Goal: Find specific page/section: Find specific page/section

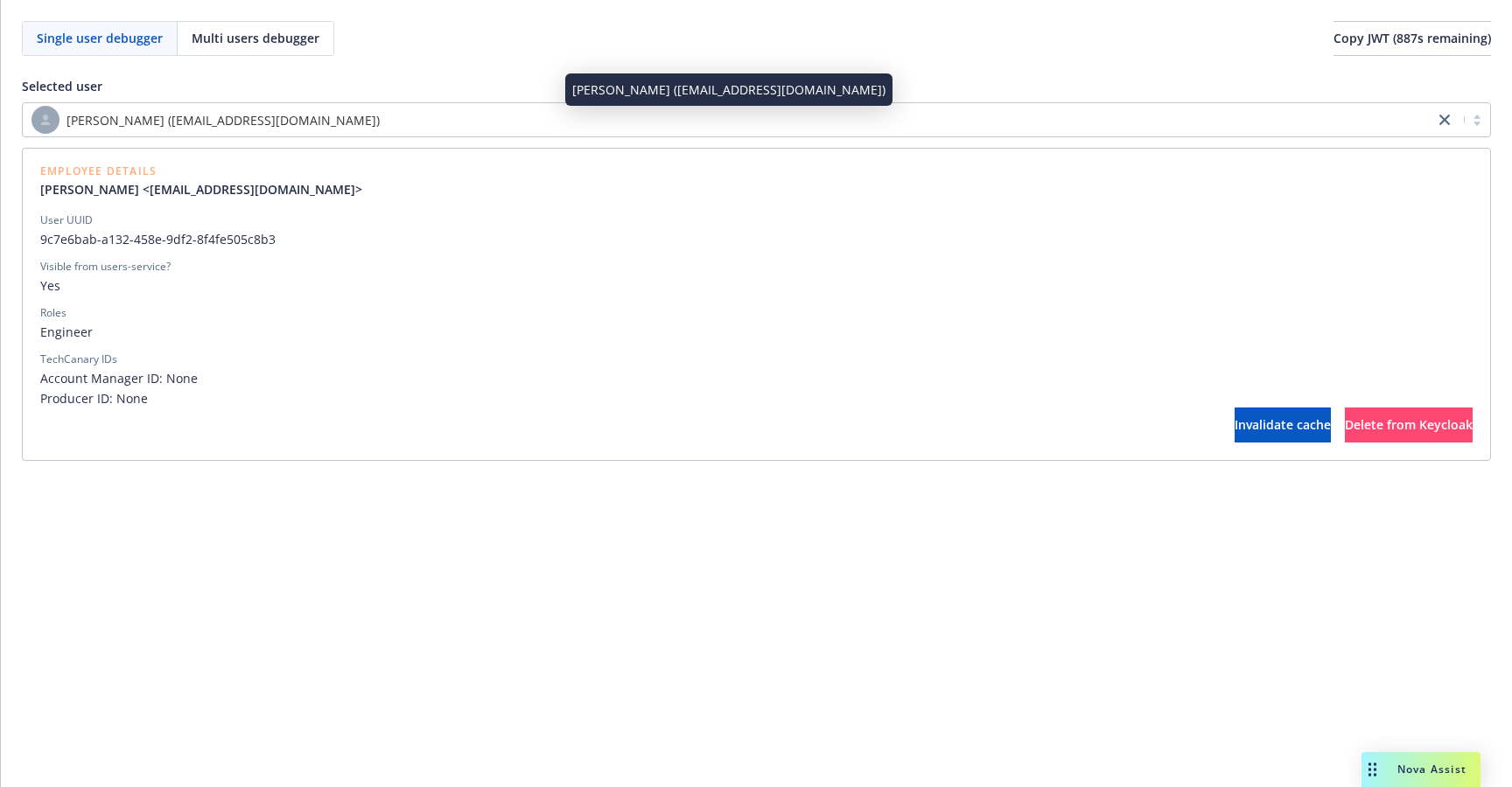
click at [328, 133] on div "[PERSON_NAME] ([EMAIL_ADDRESS][DOMAIN_NAME])" at bounding box center [729, 120] width 1394 height 28
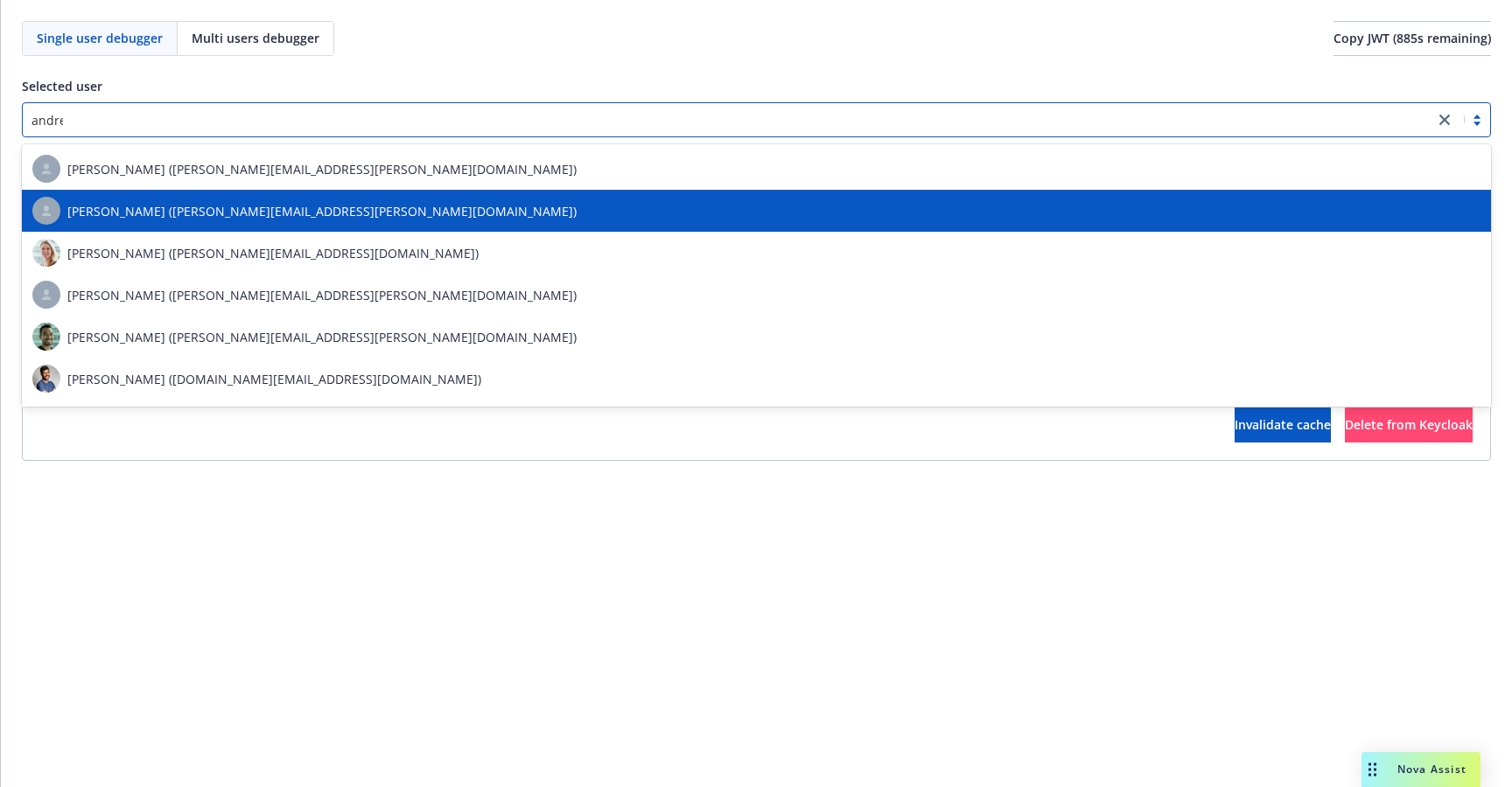
type input "[PERSON_NAME]"
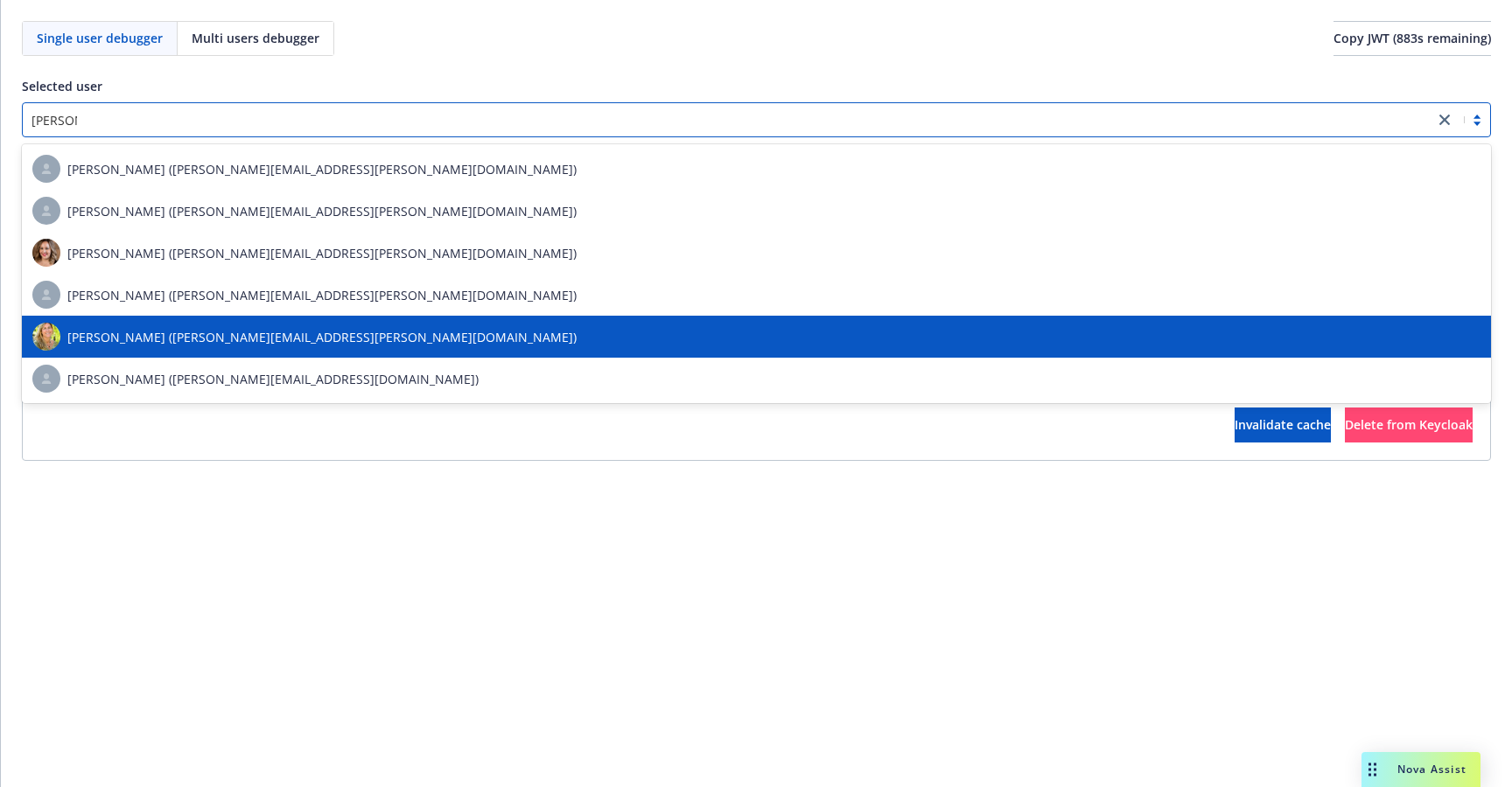
click at [242, 347] on div "[PERSON_NAME] ([PERSON_NAME][EMAIL_ADDRESS][PERSON_NAME][DOMAIN_NAME])" at bounding box center [756, 337] width 1448 height 28
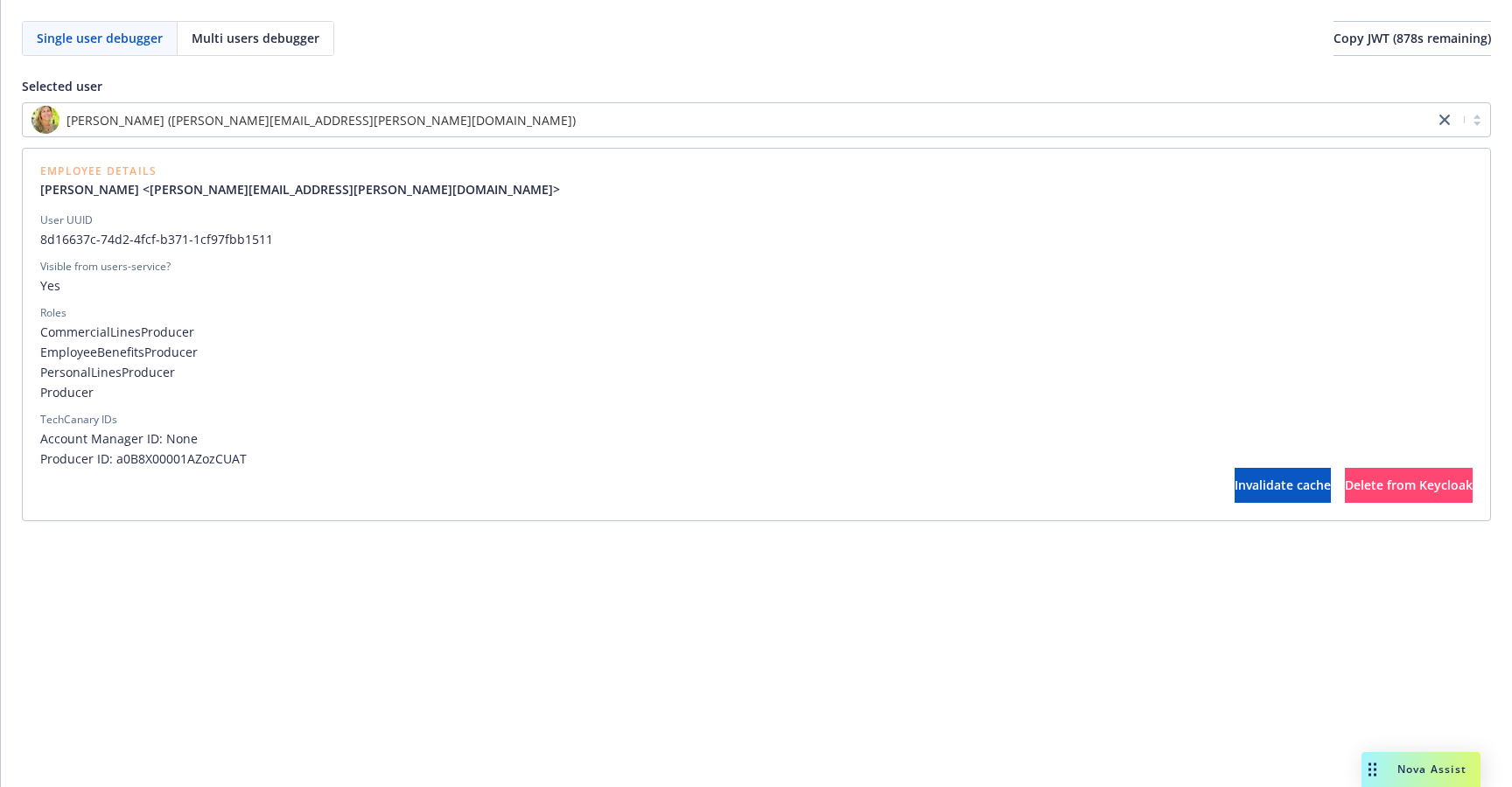
click at [205, 237] on span "8d16637c-74d2-4fcf-b371-1cf97fbb1511" at bounding box center [756, 239] width 1432 height 19
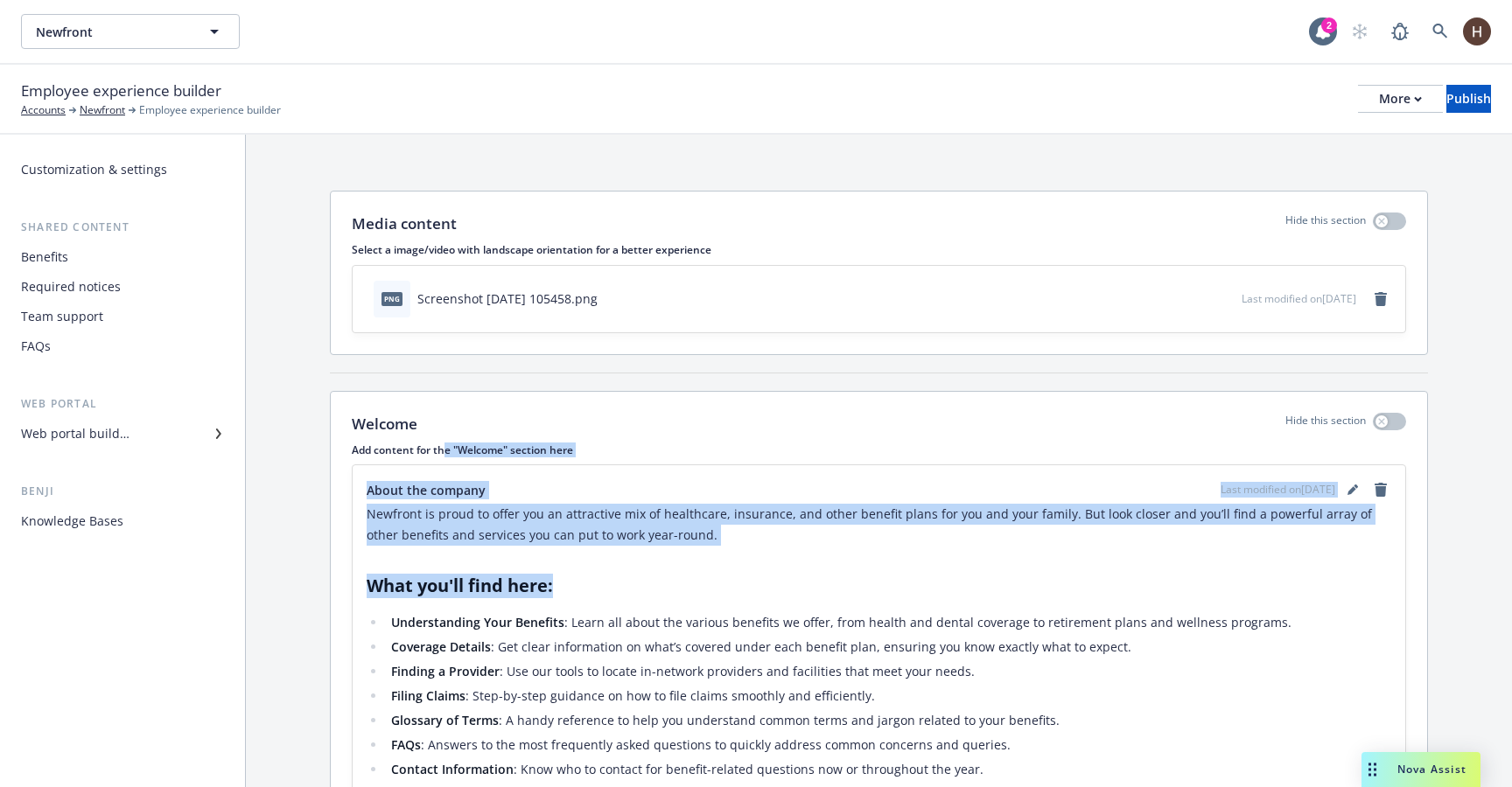
drag, startPoint x: 442, startPoint y: 452, endPoint x: 476, endPoint y: 600, distance: 151.9
click at [476, 600] on div "Welcome Hide this section Add content for the "Welcome" section here About the …" at bounding box center [878, 734] width 1096 height 687
click at [476, 600] on div "Newfront is proud to offer you an attractive mix of healthcare, insurance, and …" at bounding box center [878, 766] width 1025 height 525
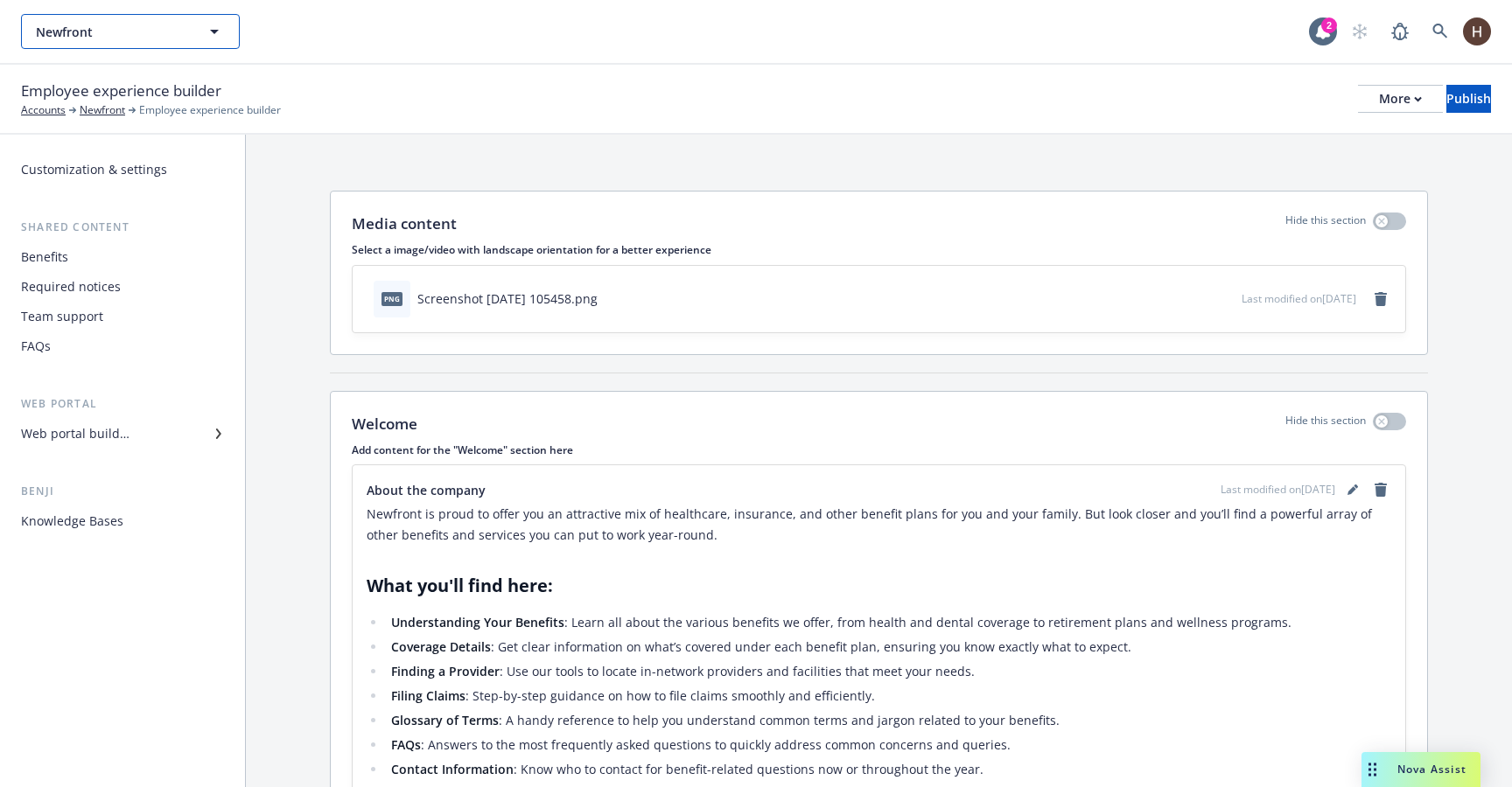
click at [117, 38] on span "Newfront" at bounding box center [111, 32] width 151 height 19
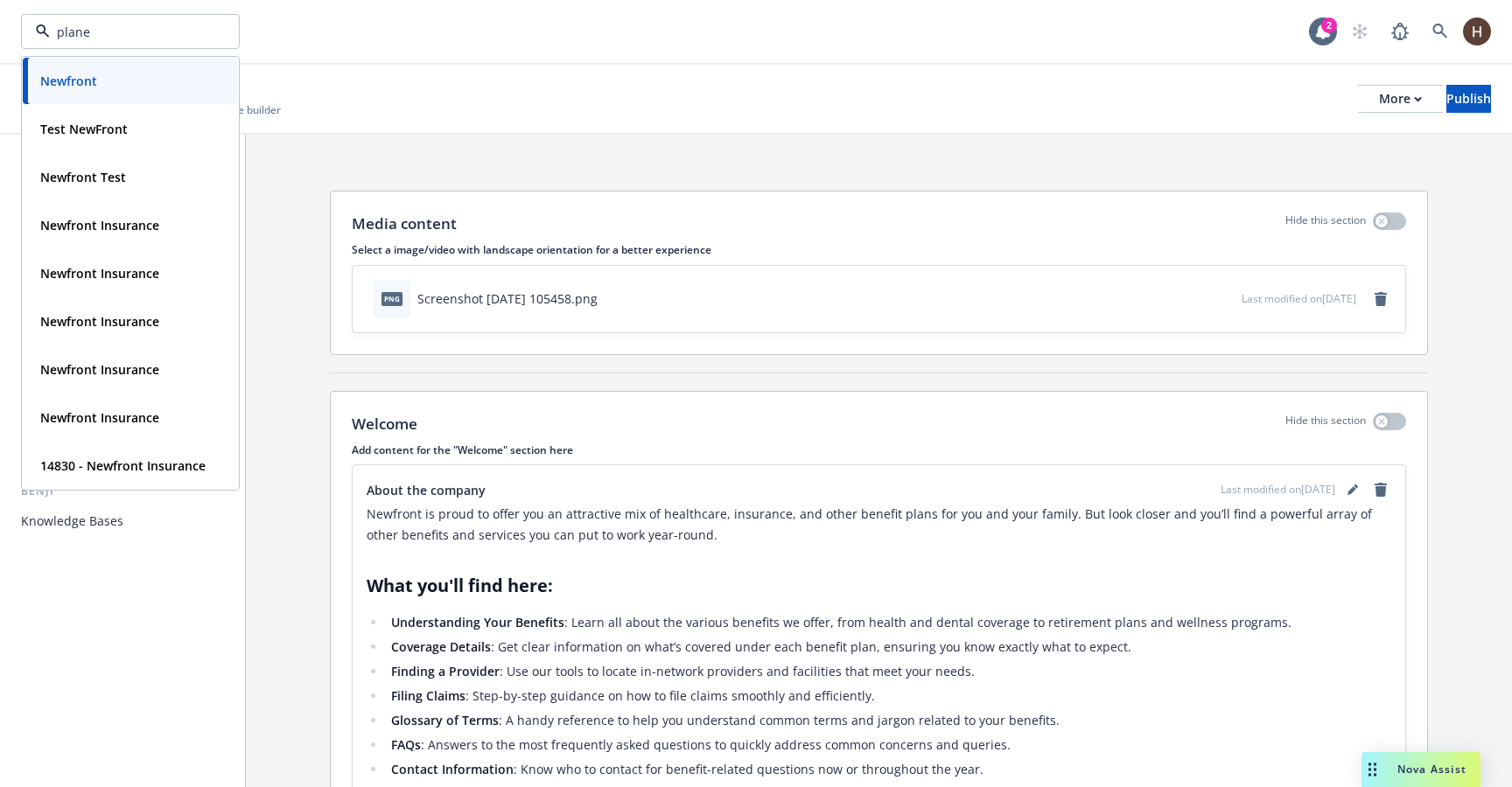
type input "planet"
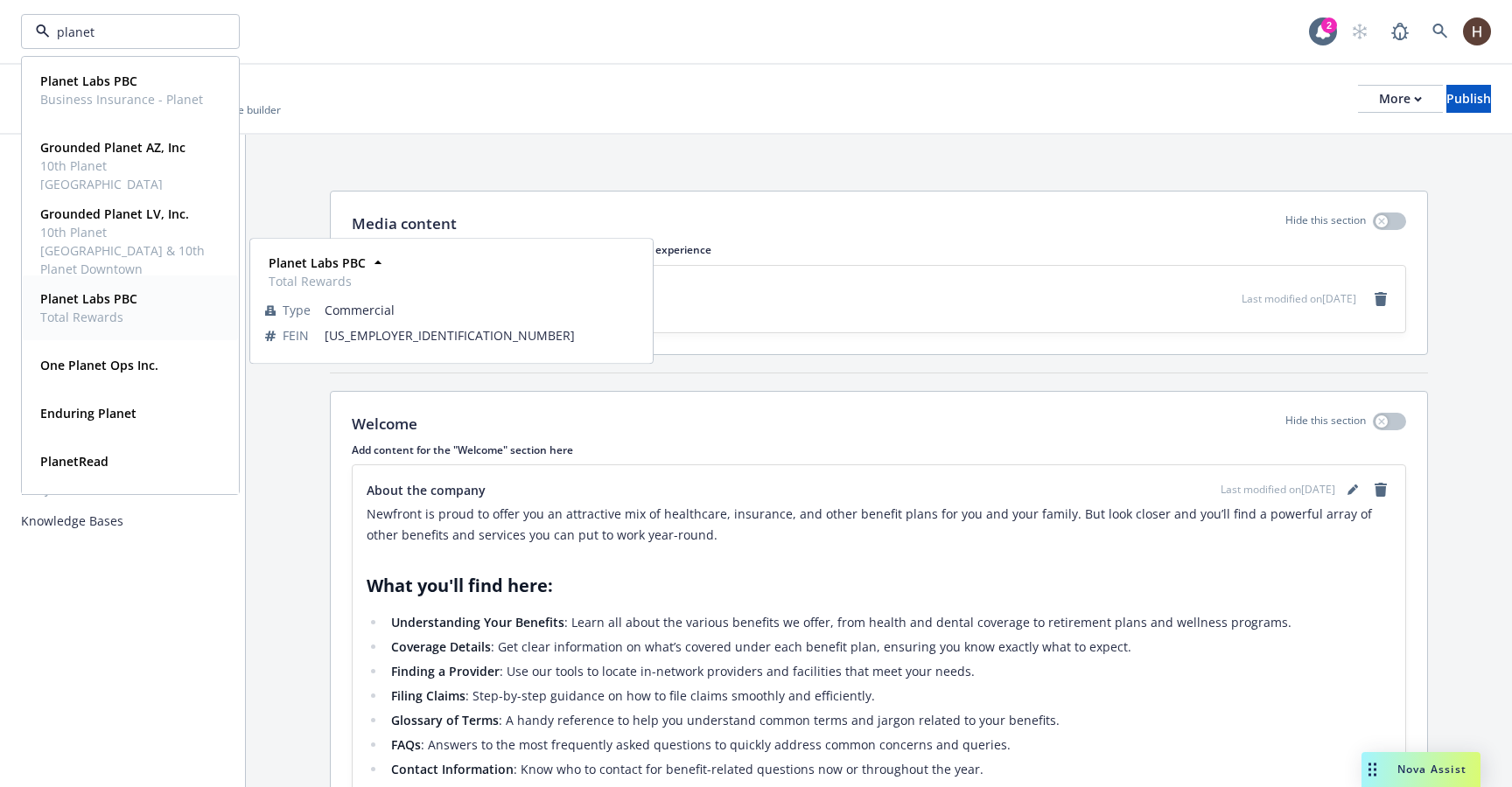
click at [140, 298] on div "Planet Labs PBC Total Rewards" at bounding box center [130, 308] width 194 height 44
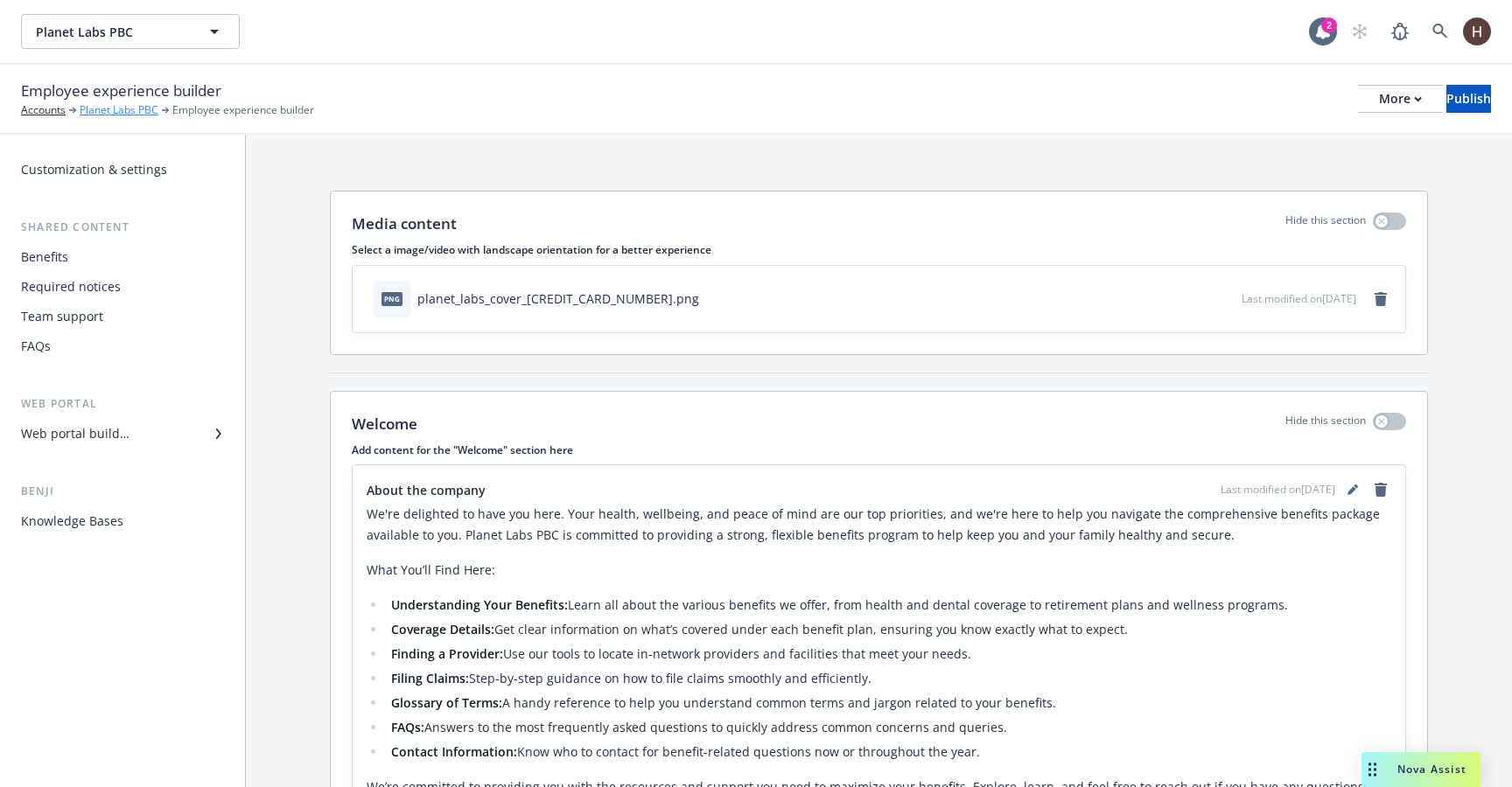
click at [123, 107] on link "Planet Labs PBC" at bounding box center [119, 110] width 79 height 16
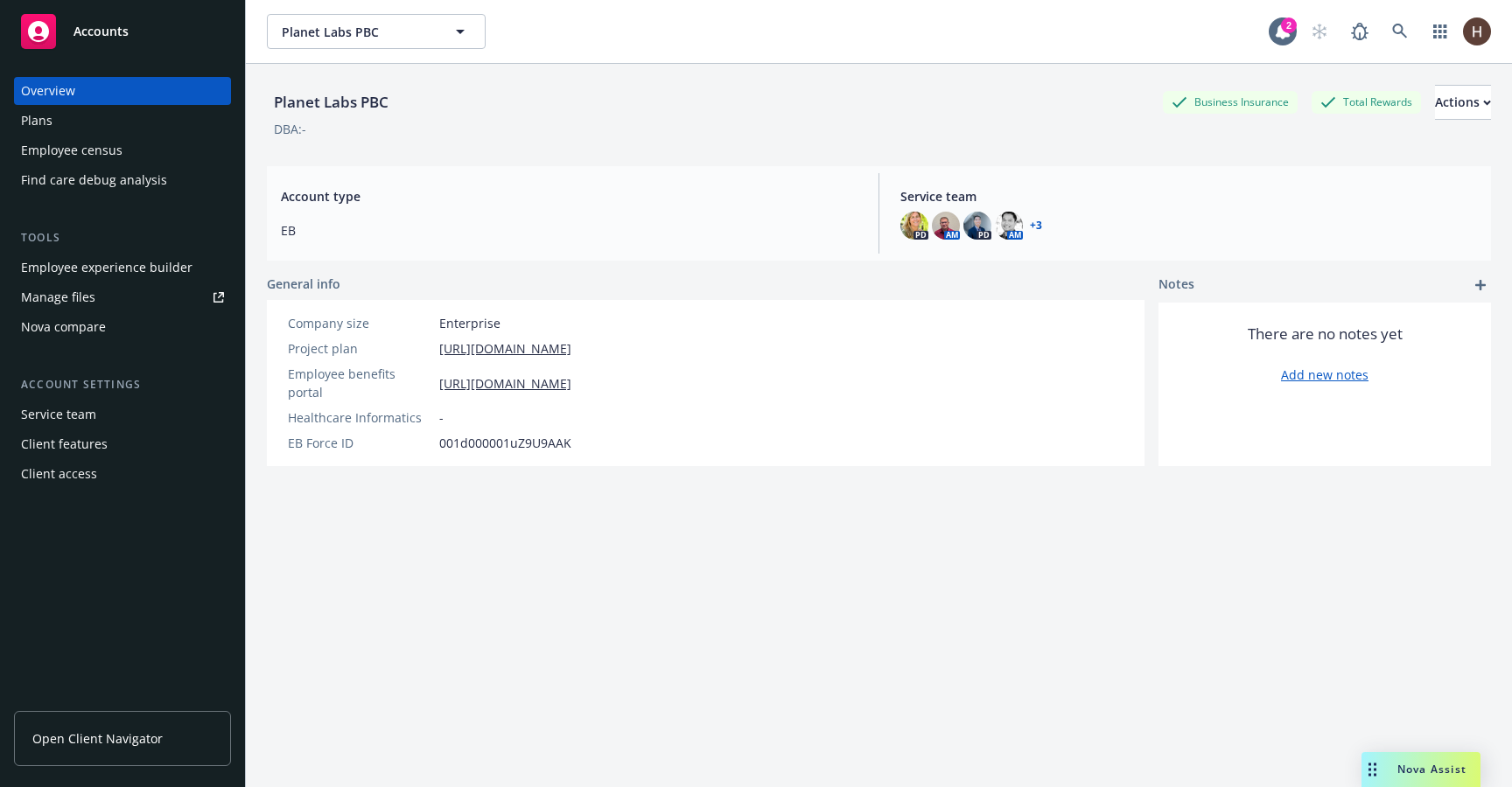
click at [163, 121] on div "Plans" at bounding box center [122, 121] width 203 height 28
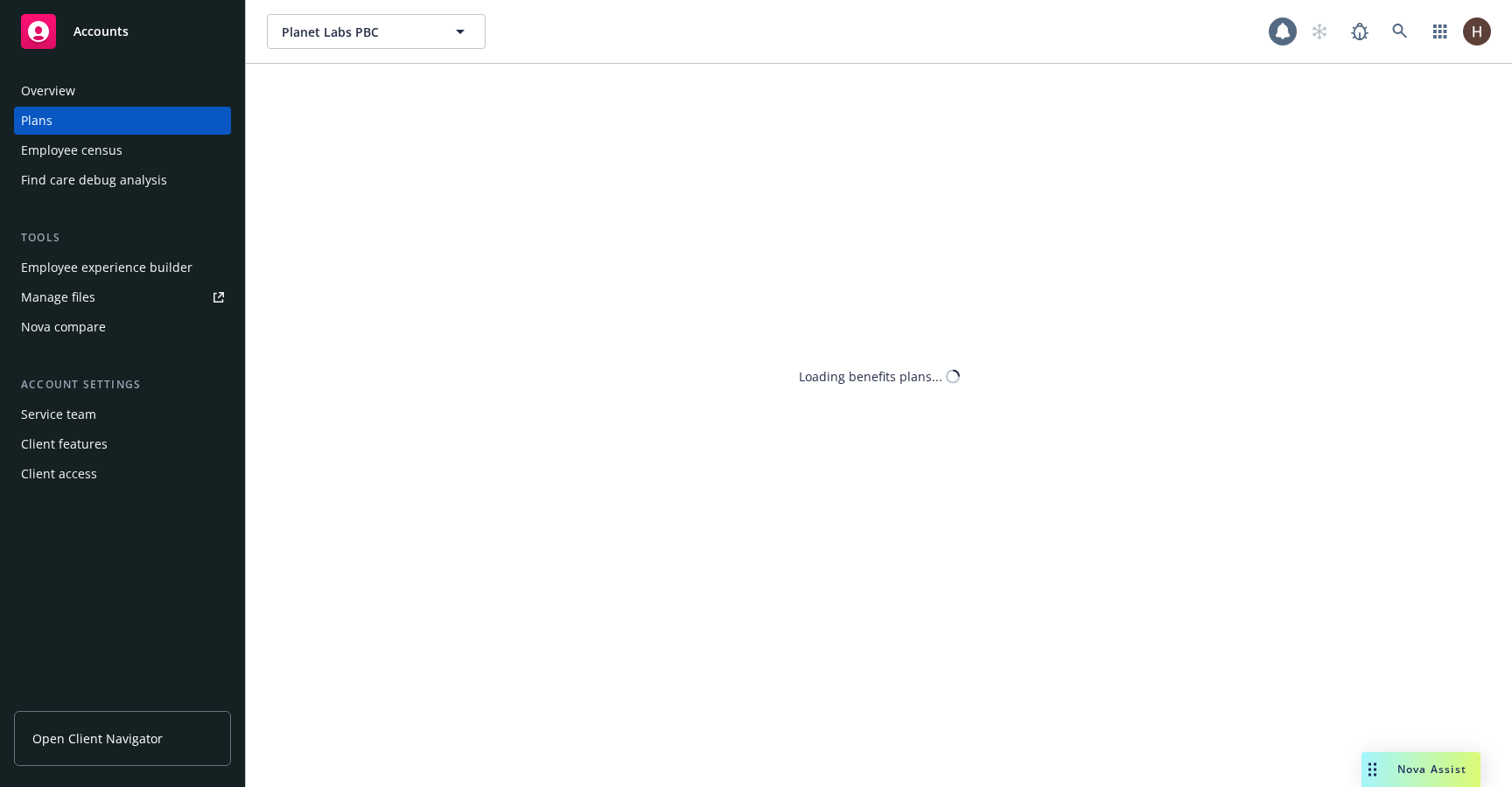
click at [160, 150] on div "Employee census" at bounding box center [122, 150] width 203 height 28
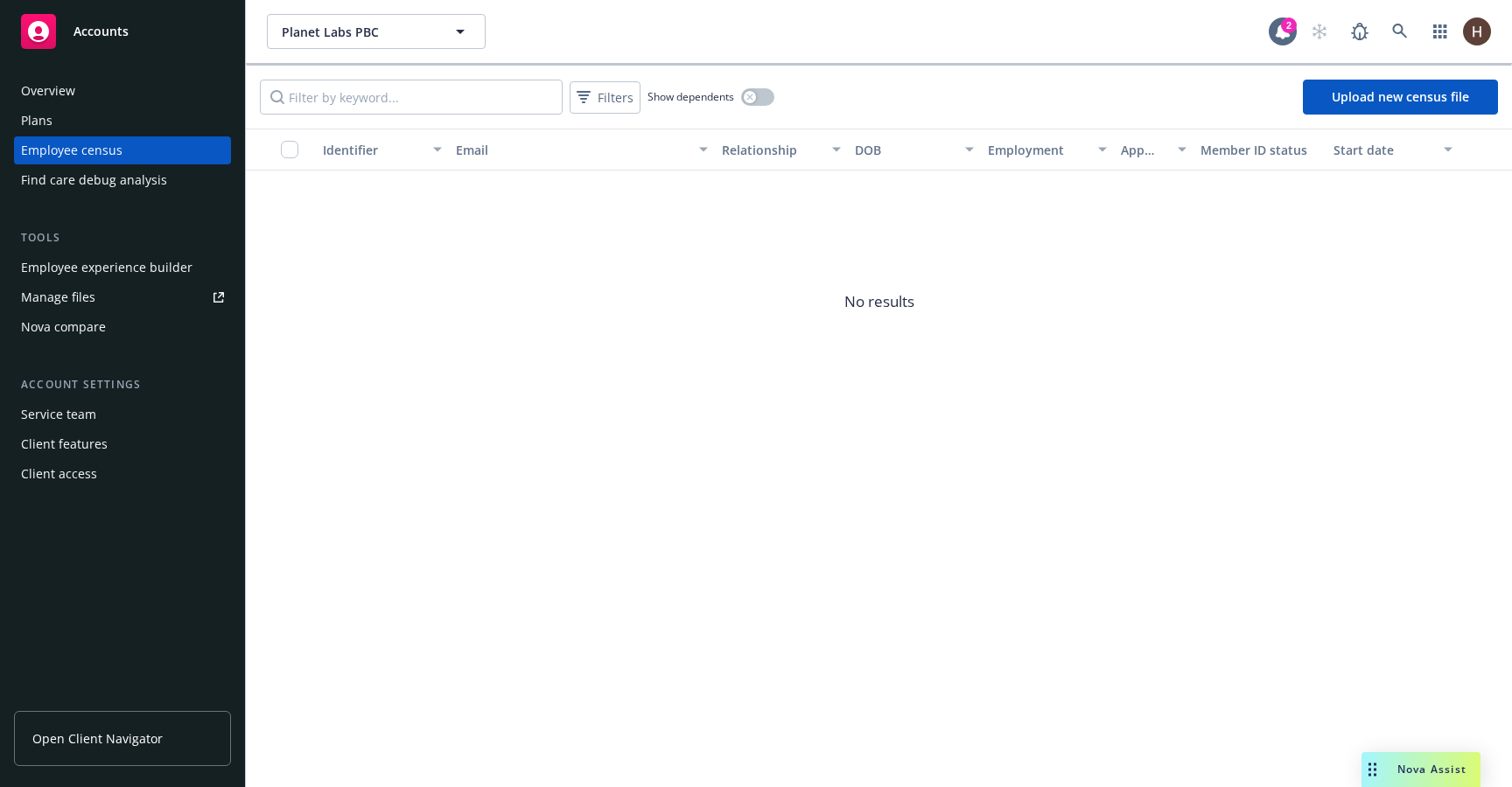
click at [148, 418] on div "Service team" at bounding box center [122, 415] width 203 height 28
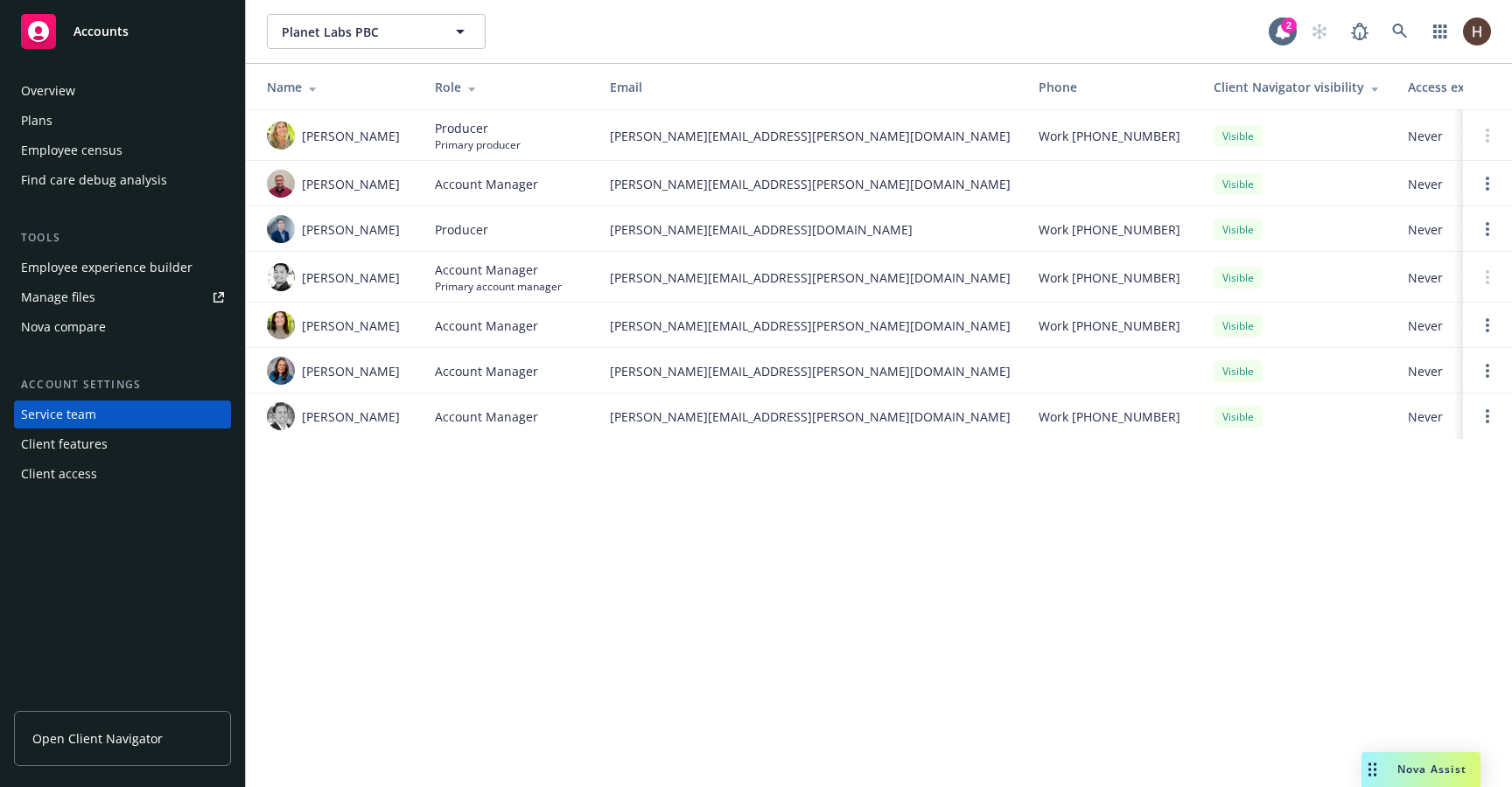
click at [189, 710] on div "Open Client Navigator" at bounding box center [122, 742] width 217 height 90
click at [193, 735] on link "Open Client Navigator" at bounding box center [122, 738] width 217 height 55
click at [397, 42] on button "Planet Labs PBC" at bounding box center [376, 31] width 219 height 35
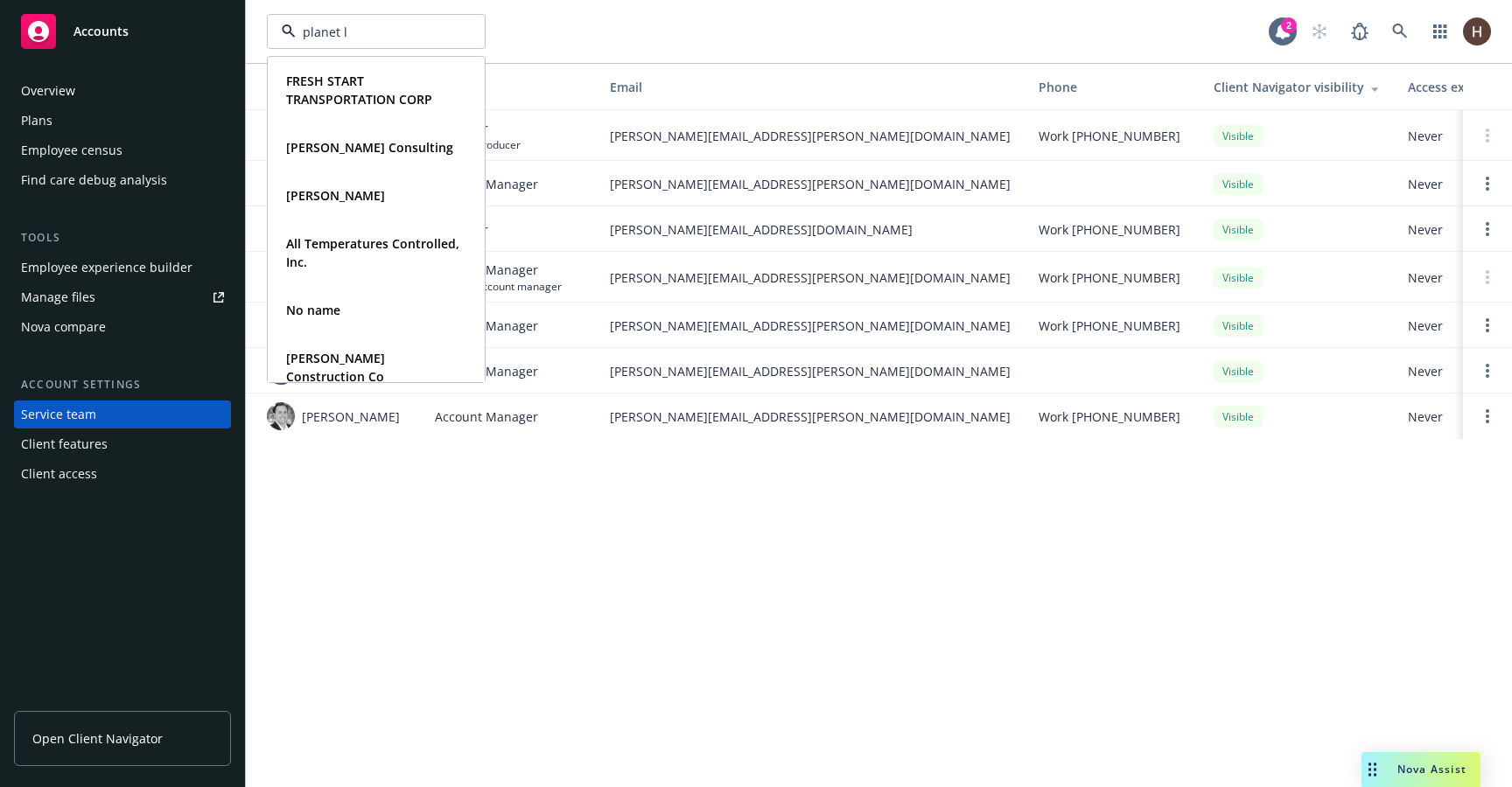
type input "planet la"
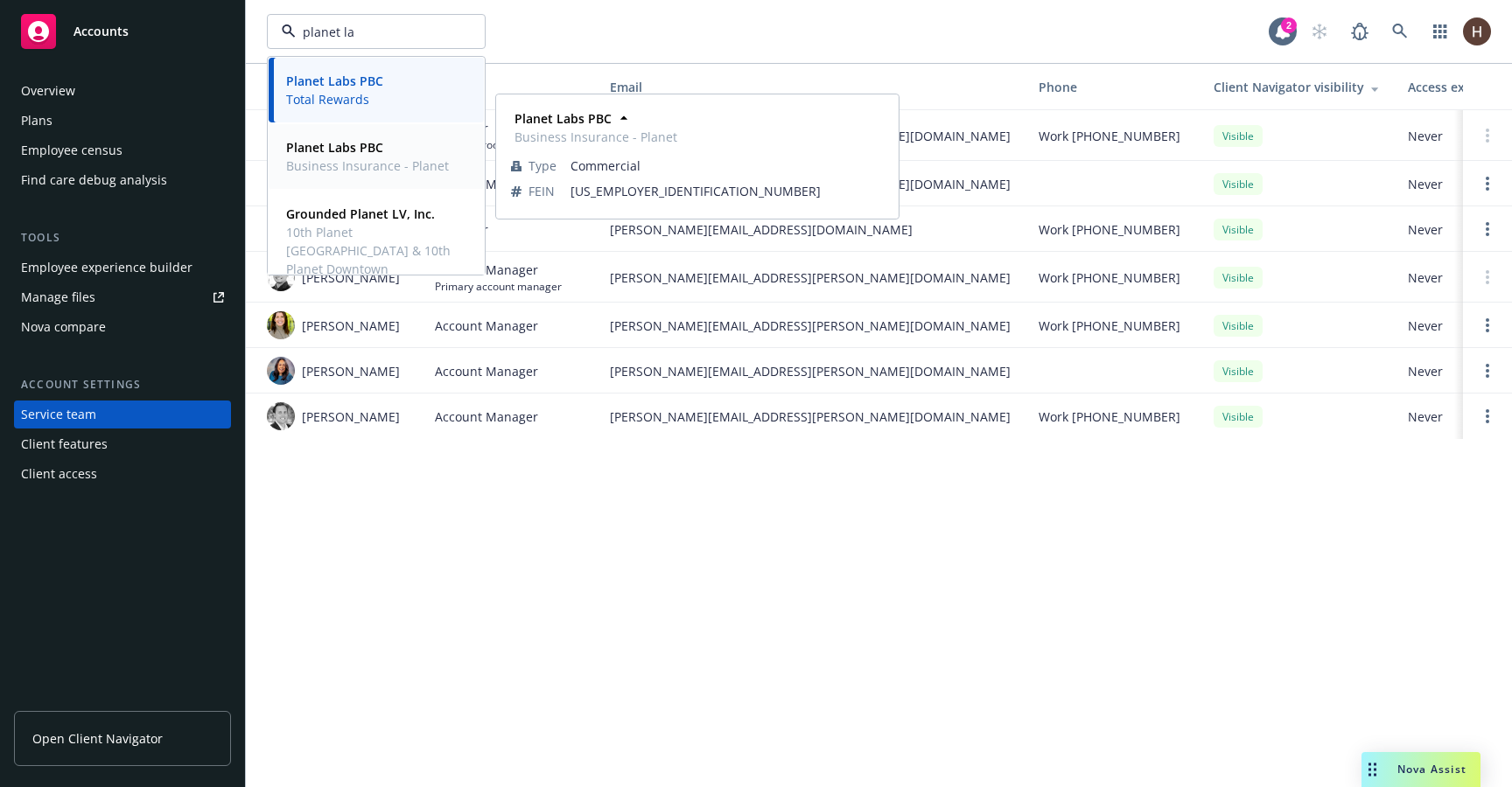
click at [427, 177] on div "Planet Labs PBC Business Insurance - Planet" at bounding box center [365, 156] width 173 height 44
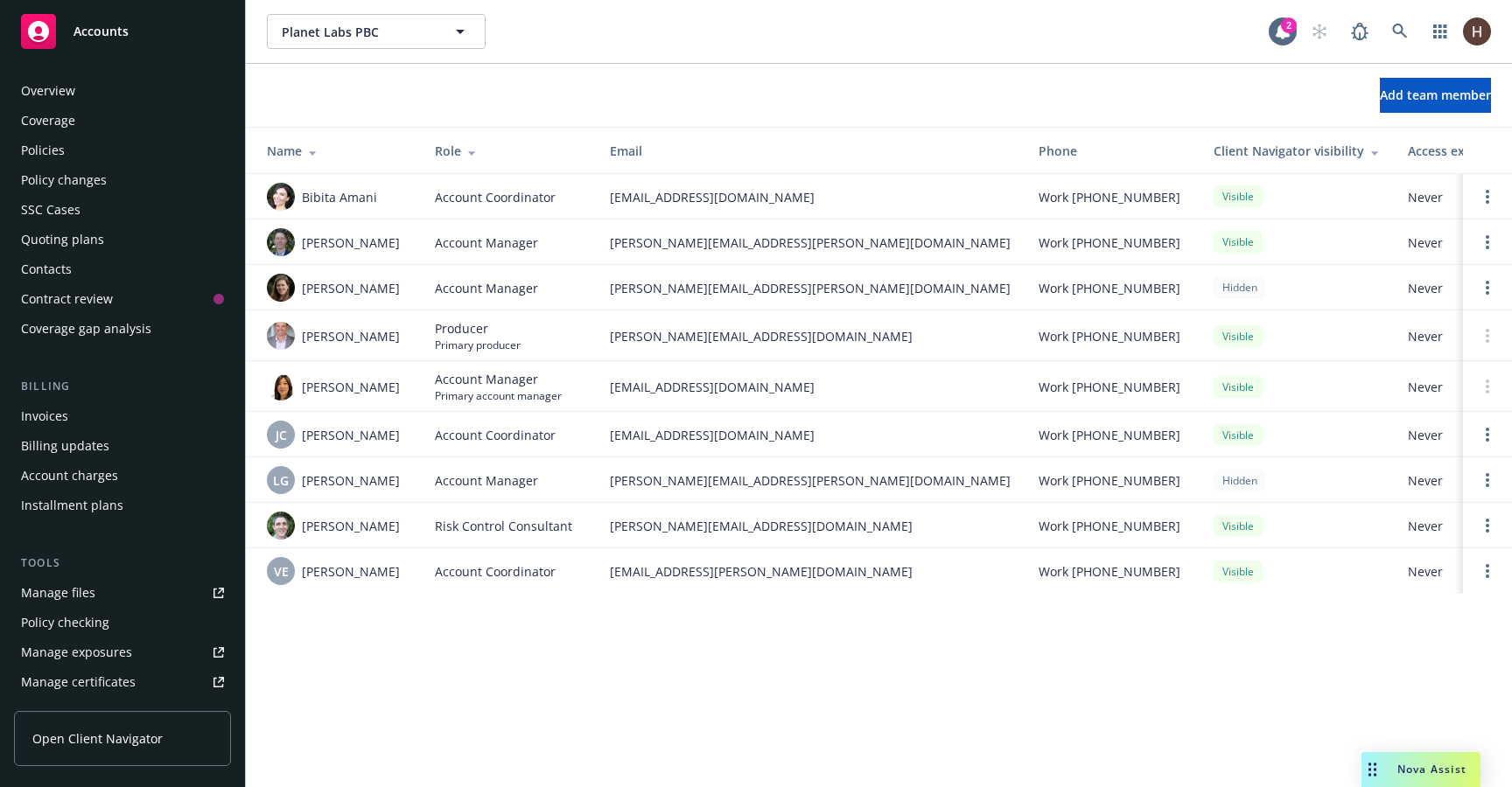
click at [170, 750] on link "Open Client Navigator" at bounding box center [122, 738] width 217 height 55
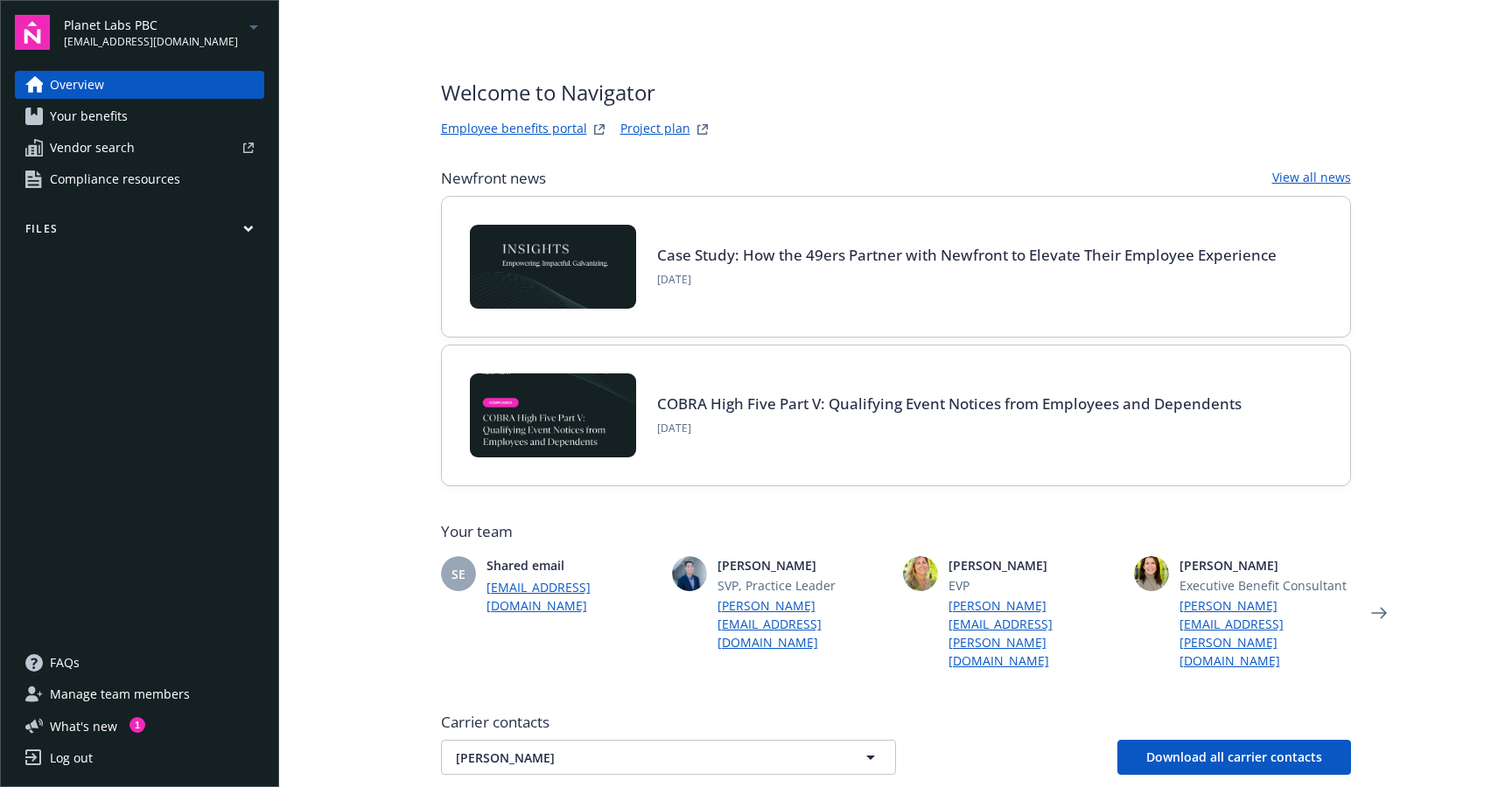
click at [259, 242] on button "Files" at bounding box center [139, 232] width 249 height 22
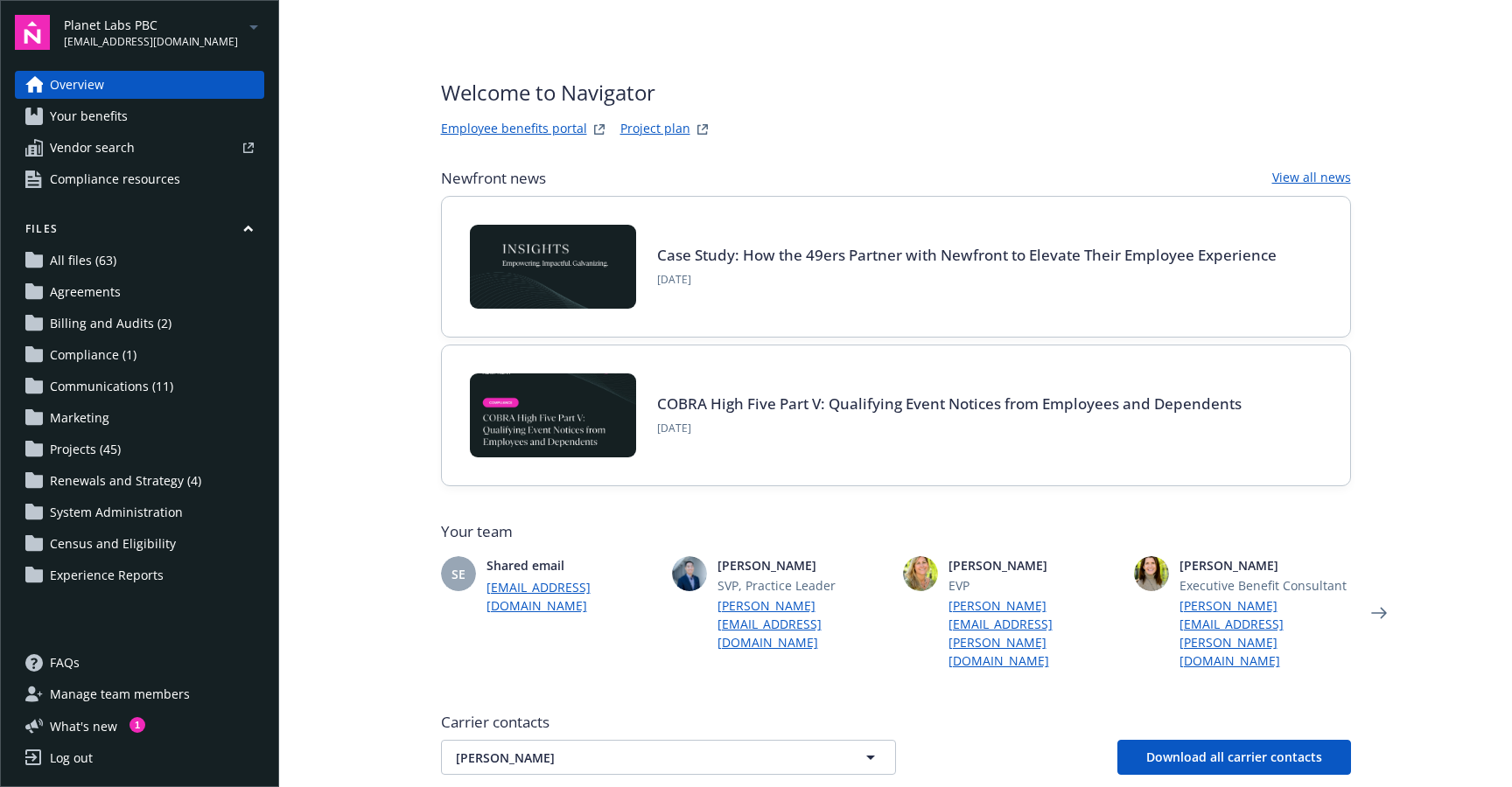
click at [331, 246] on main "Welcome to Navigator Employee benefits portal Project plan Newfront news View a…" at bounding box center [895, 394] width 1232 height 787
click at [347, 265] on main "Welcome to Navigator Employee benefits portal Project plan Newfront news View a…" at bounding box center [895, 394] width 1232 height 787
